Goal: Information Seeking & Learning: Learn about a topic

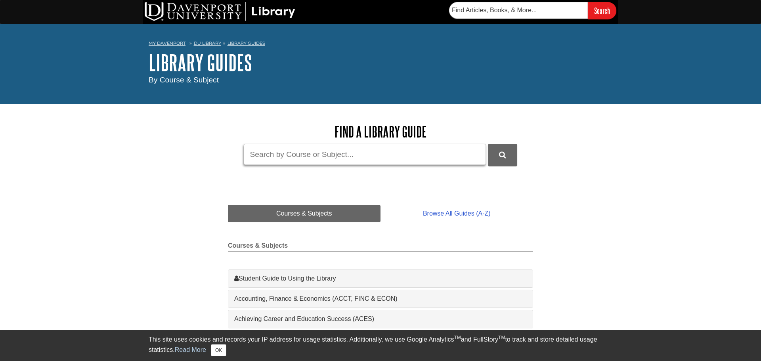
click at [328, 161] on input "Guide Search Terms" at bounding box center [365, 154] width 242 height 21
type input "BIOL 115"
click at [488, 144] on button "DU Library Guides Search" at bounding box center [502, 155] width 29 height 22
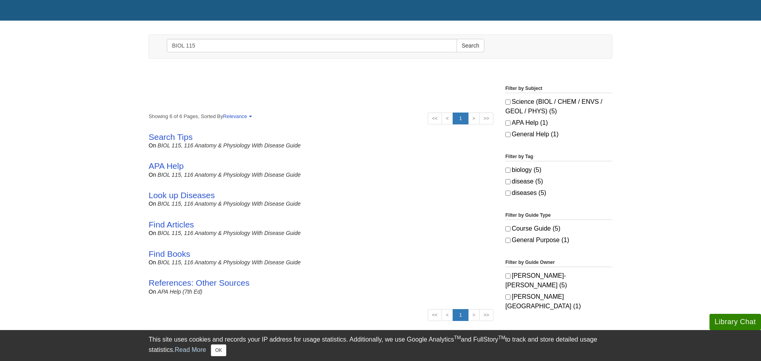
scroll to position [73, 0]
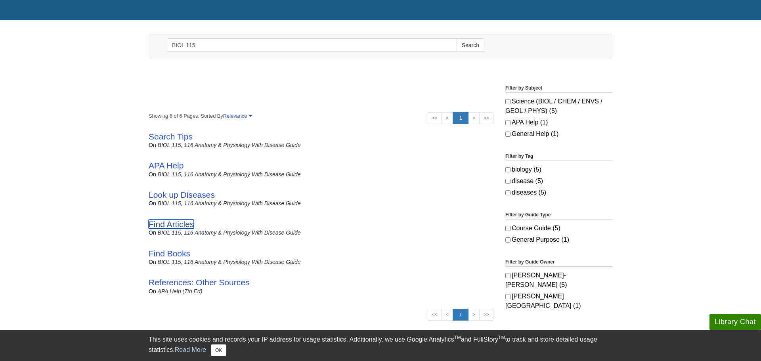
click at [178, 226] on link "Find Articles" at bounding box center [171, 224] width 45 height 9
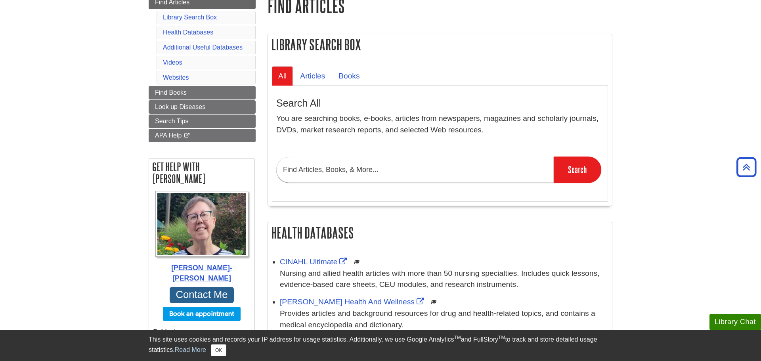
scroll to position [101, 0]
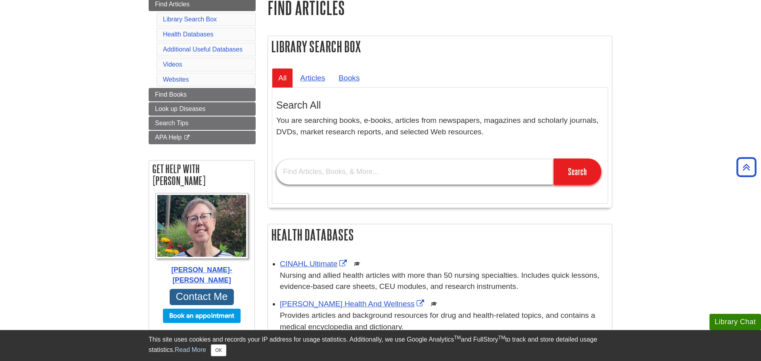
click at [348, 178] on input "text" at bounding box center [415, 172] width 278 height 26
type input "polio"
click at [554, 159] on input "Search" at bounding box center [578, 172] width 48 height 26
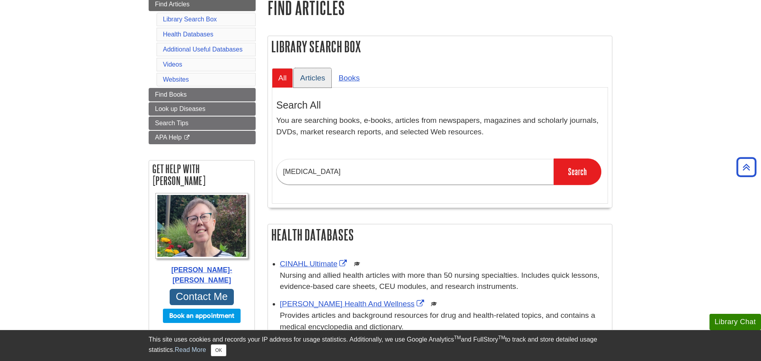
click at [318, 81] on link "Articles" at bounding box center [313, 77] width 38 height 19
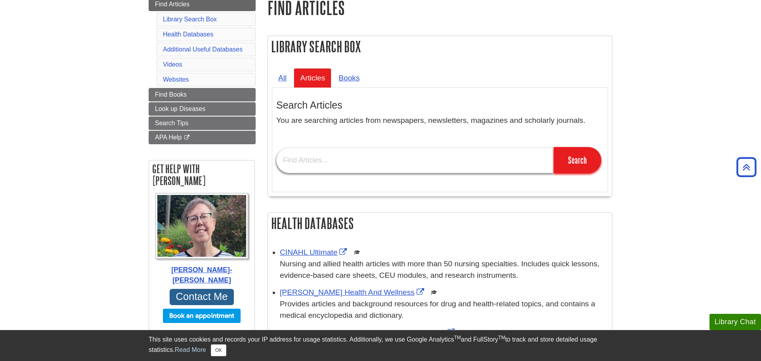
click at [333, 162] on input "text" at bounding box center [415, 161] width 278 height 26
type input "polio"
click at [554, 147] on input "Search" at bounding box center [578, 160] width 48 height 26
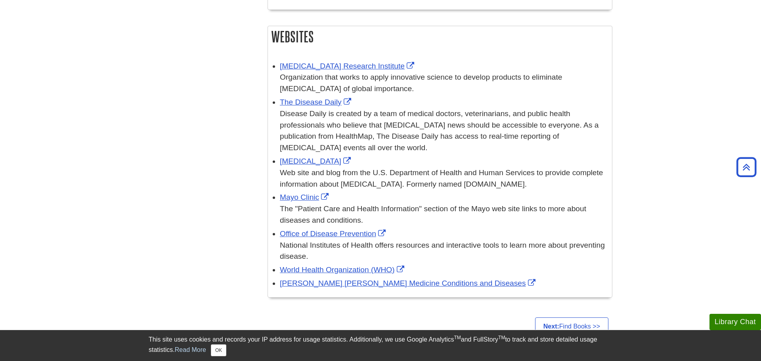
scroll to position [959, 0]
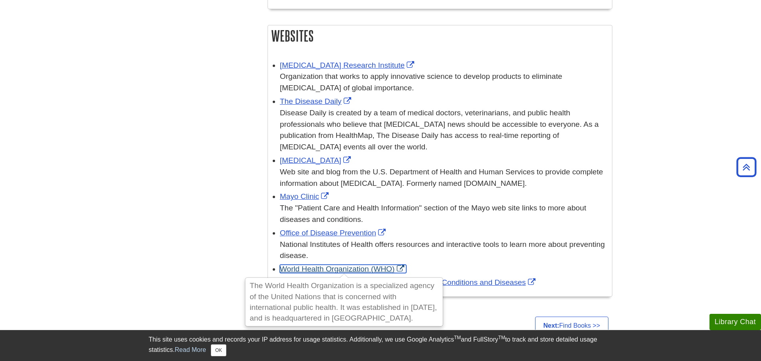
click at [361, 272] on link "World Health Organization (WHO)" at bounding box center [343, 269] width 127 height 8
